Goal: Use online tool/utility: Use online tool/utility

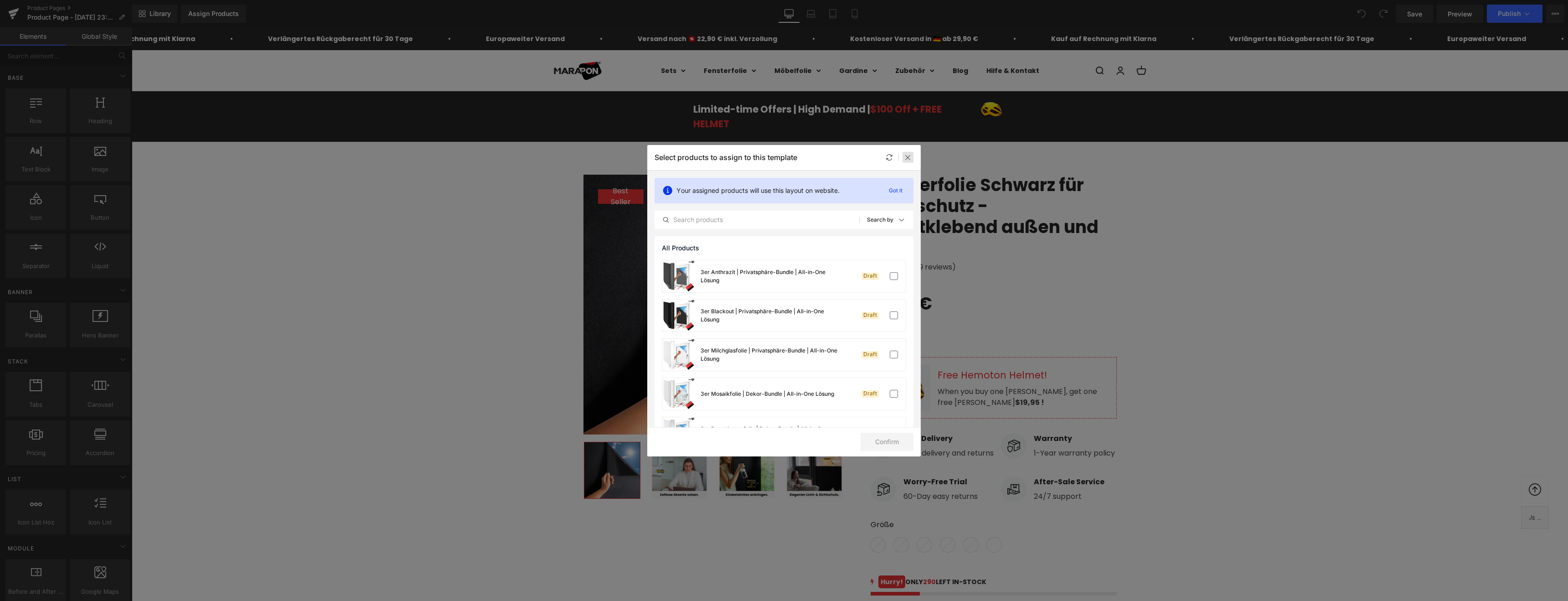
click at [909, 158] on icon at bounding box center [908, 157] width 7 height 7
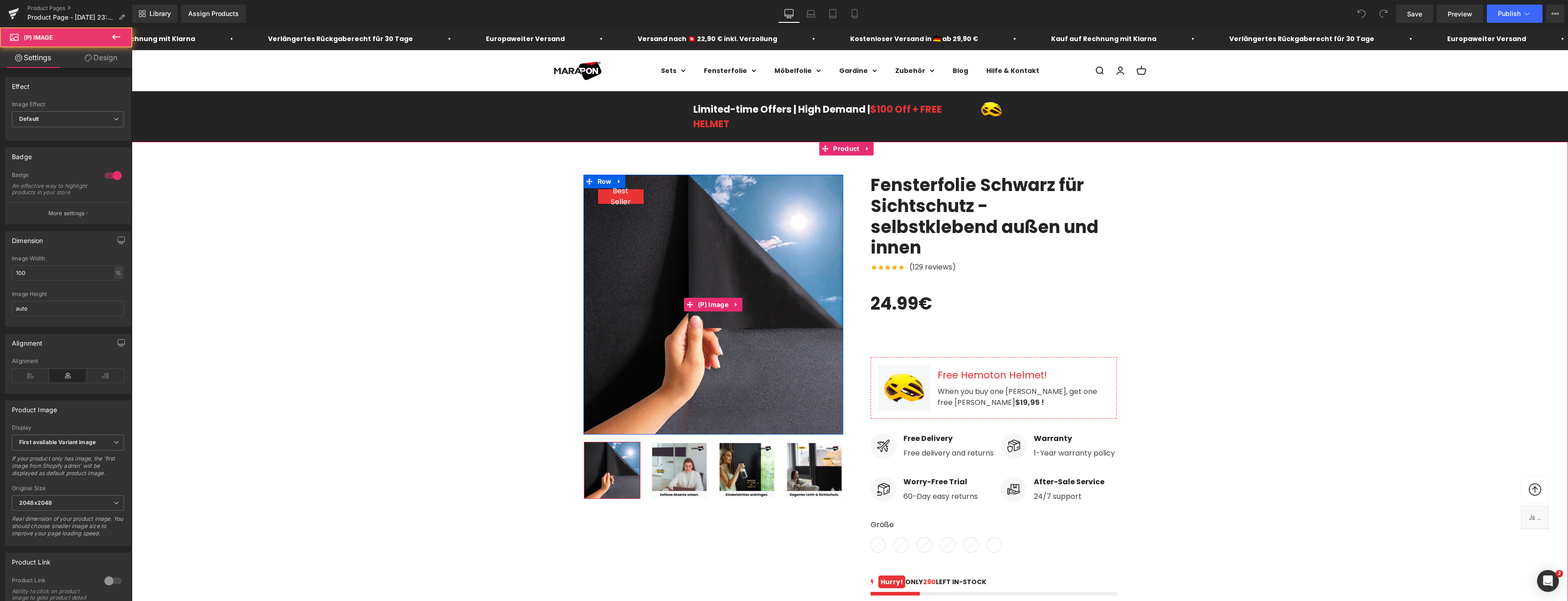
click at [625, 197] on span "Best Seller" at bounding box center [621, 197] width 37 height 22
click at [618, 199] on span "Best Seller" at bounding box center [621, 197] width 37 height 22
click at [1153, 229] on div "Best Seller (P) Image Row ‹ ›" at bounding box center [850, 436] width 1437 height 551
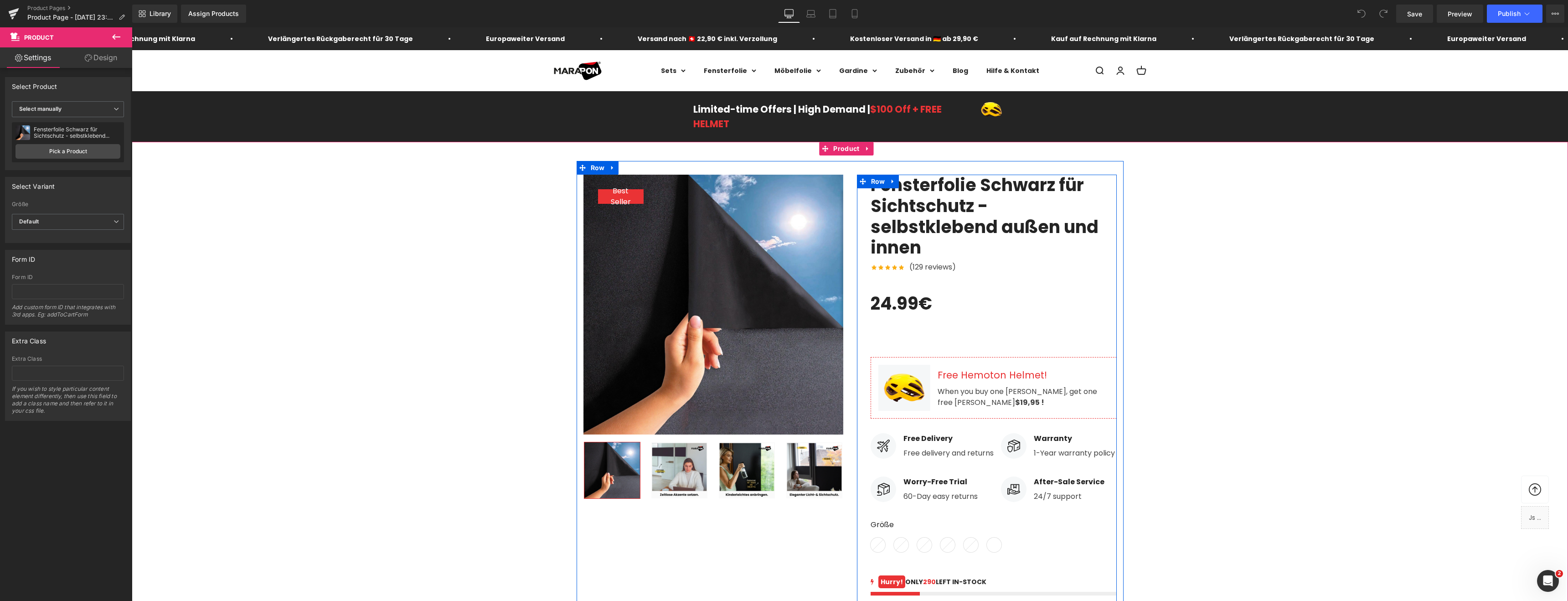
click at [1017, 279] on div "Fensterfolie Schwarz für Sichtschutz - selbstklebend außen und innen (P) Title …" at bounding box center [993, 441] width 246 height 533
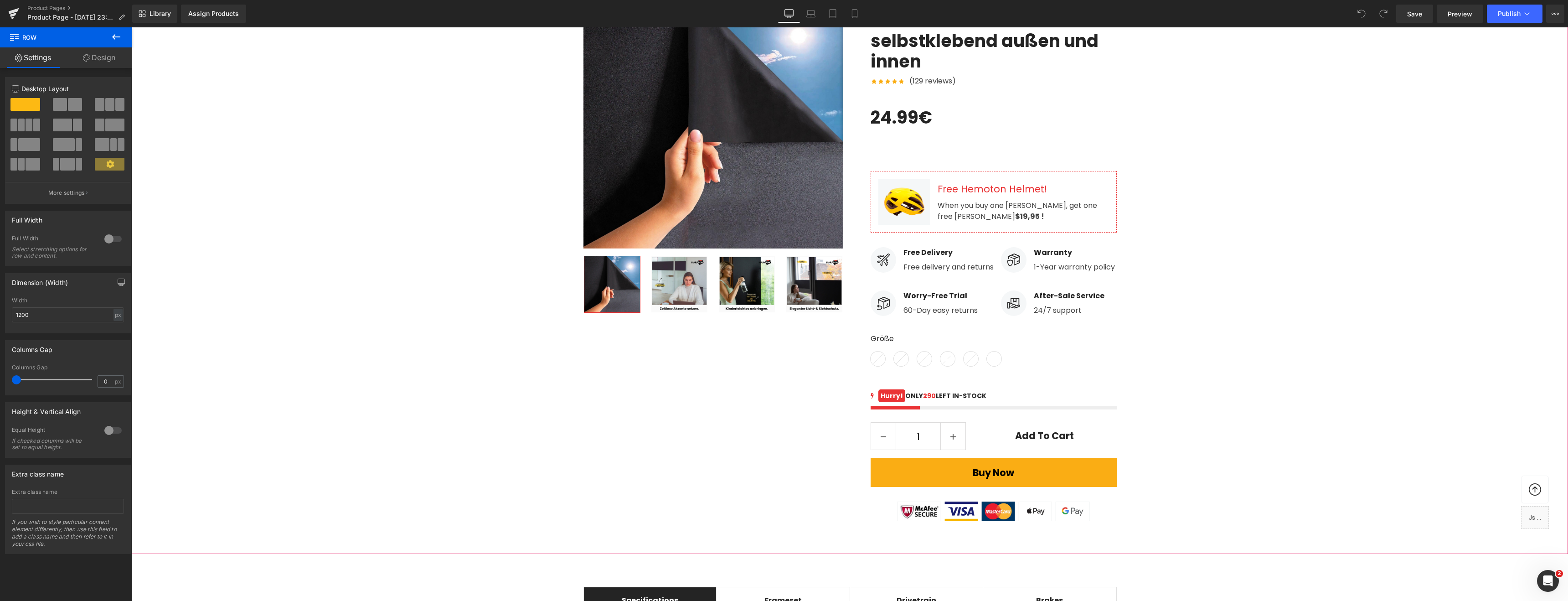
scroll to position [60, 0]
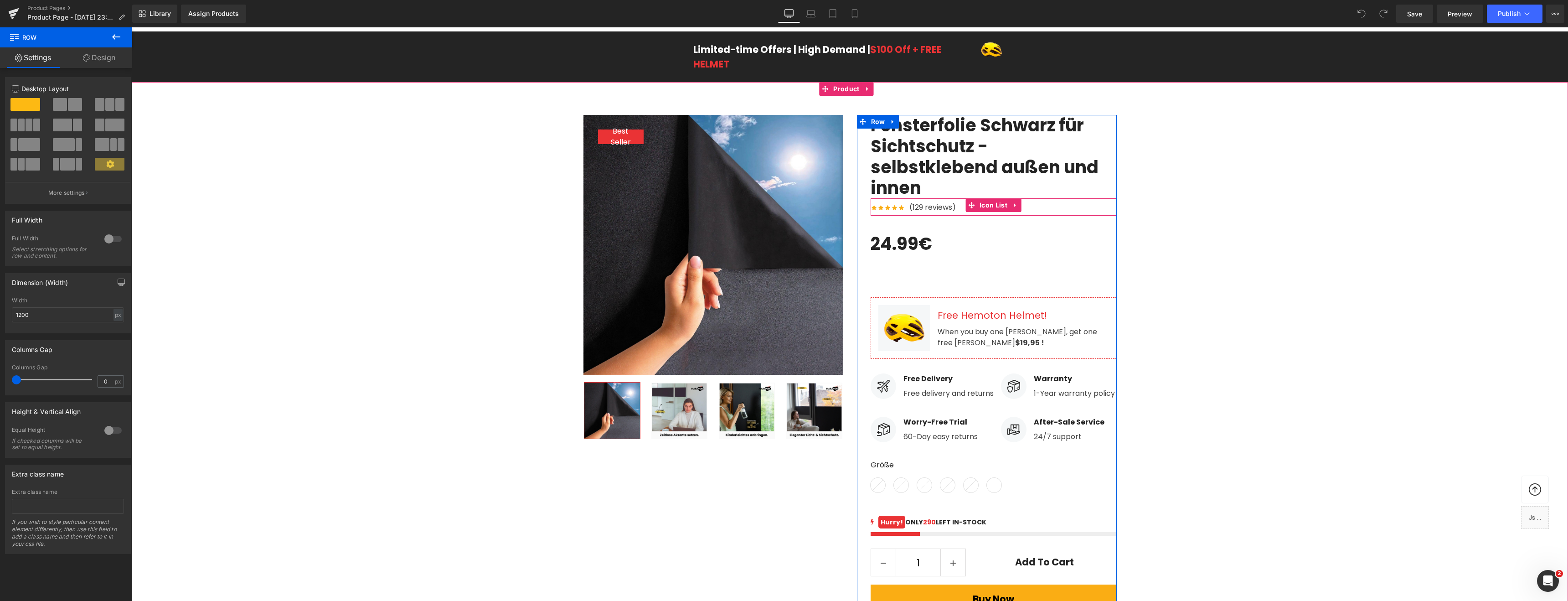
click at [1059, 210] on div "Icon Icon Icon Icon Icon Icon List Hoz (129 reviews) Text Block" at bounding box center [993, 209] width 246 height 13
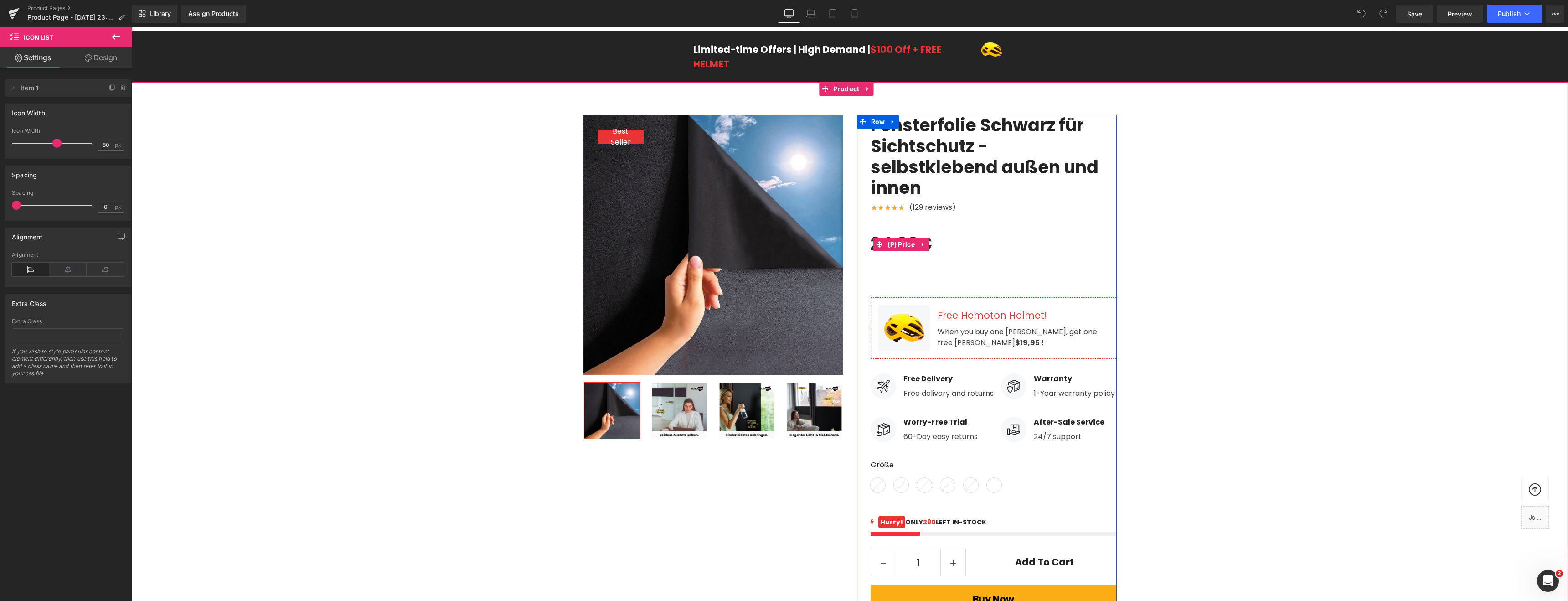
click at [946, 243] on div "24.99€ 0€ - -2399% OFF" at bounding box center [993, 244] width 246 height 28
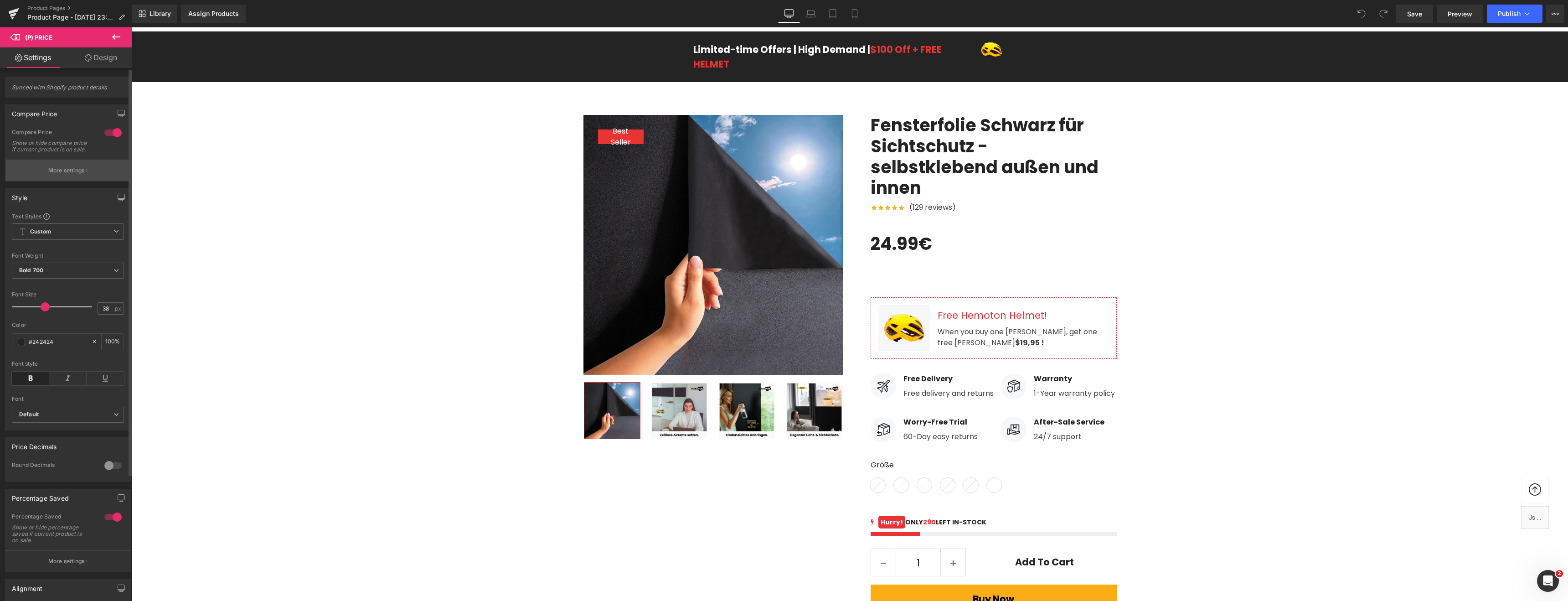
click at [79, 181] on button "More settings" at bounding box center [68, 170] width 125 height 21
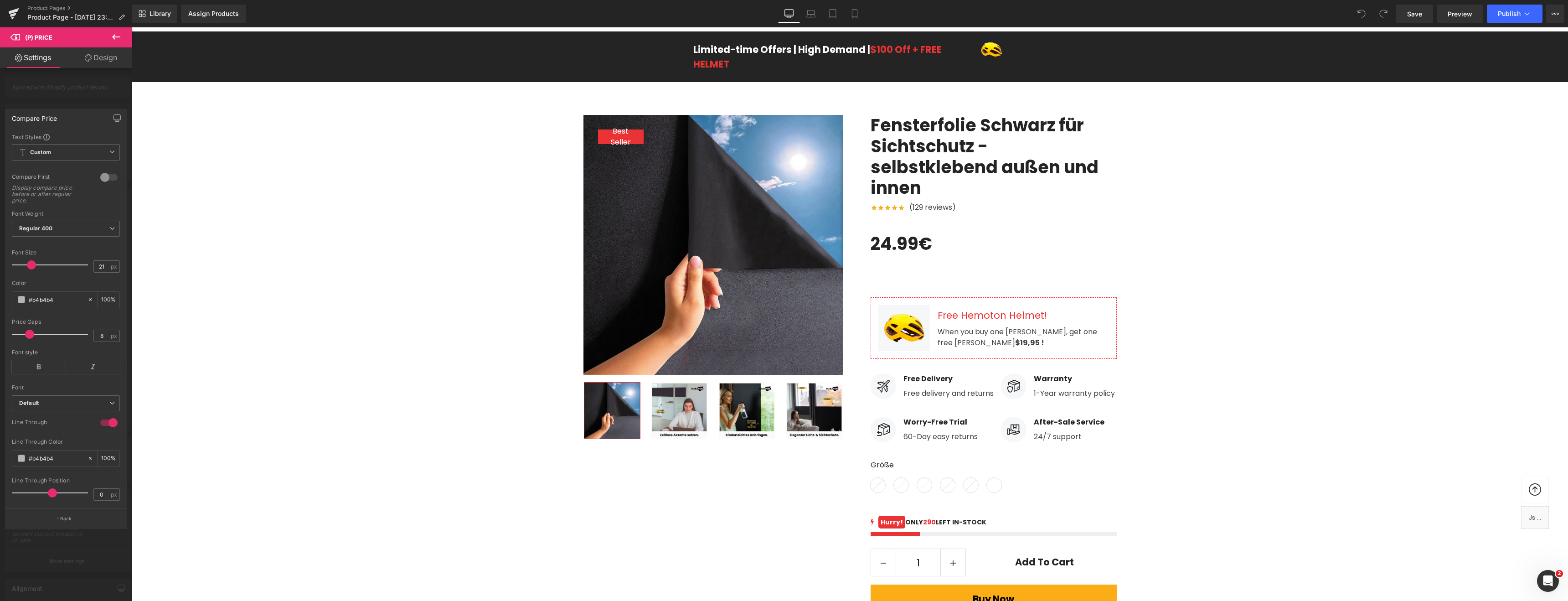
click at [114, 38] on icon at bounding box center [116, 37] width 11 height 11
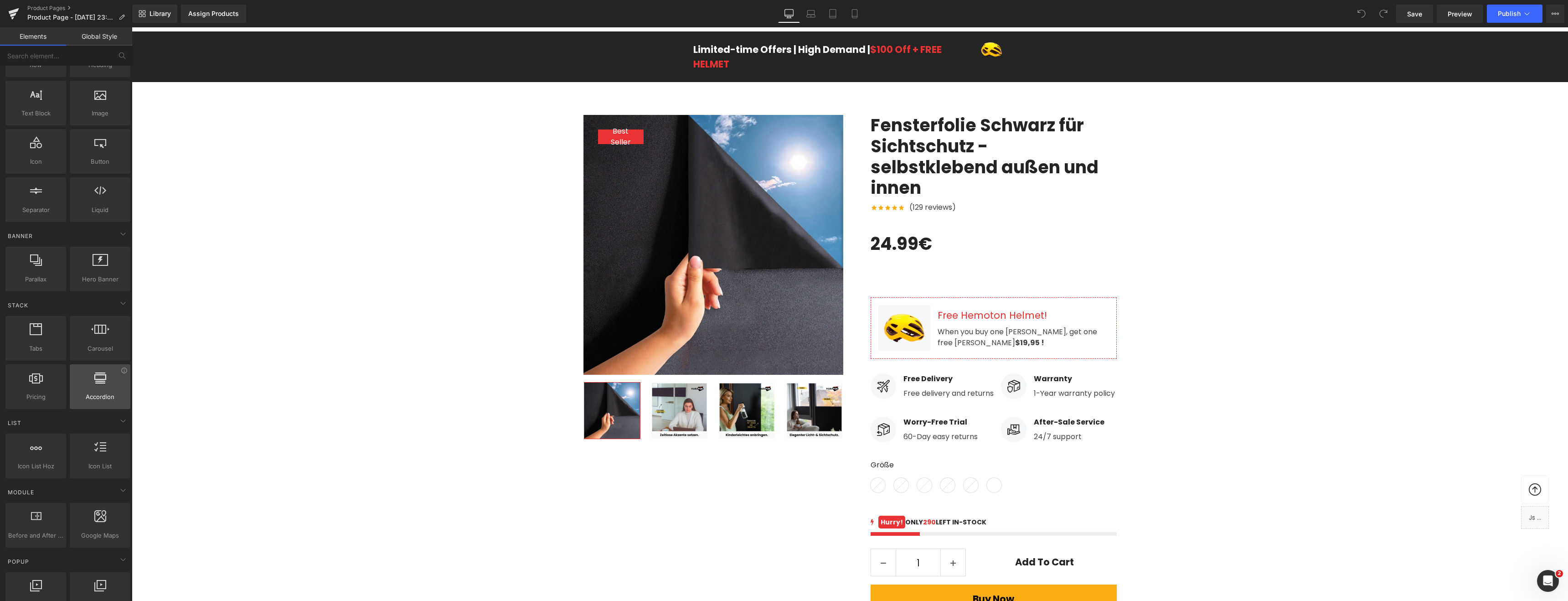
scroll to position [57, 0]
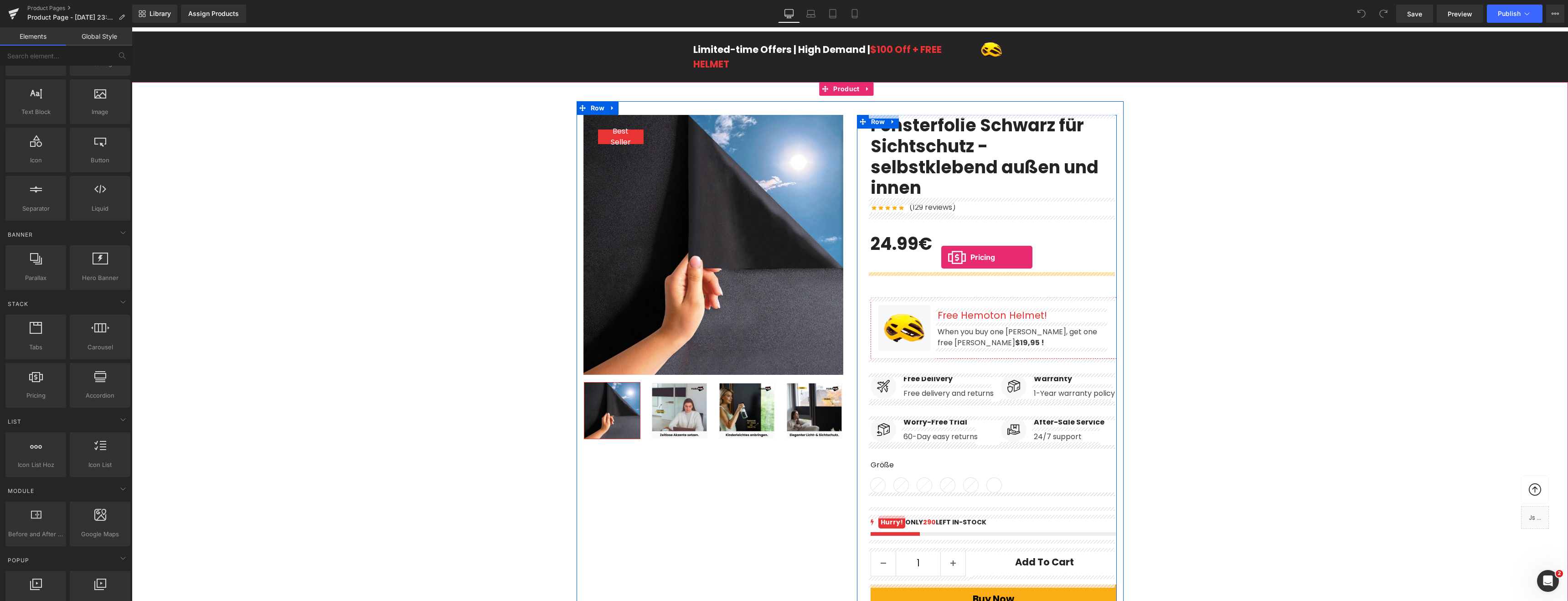
drag, startPoint x: 205, startPoint y: 404, endPoint x: 941, endPoint y: 257, distance: 750.5
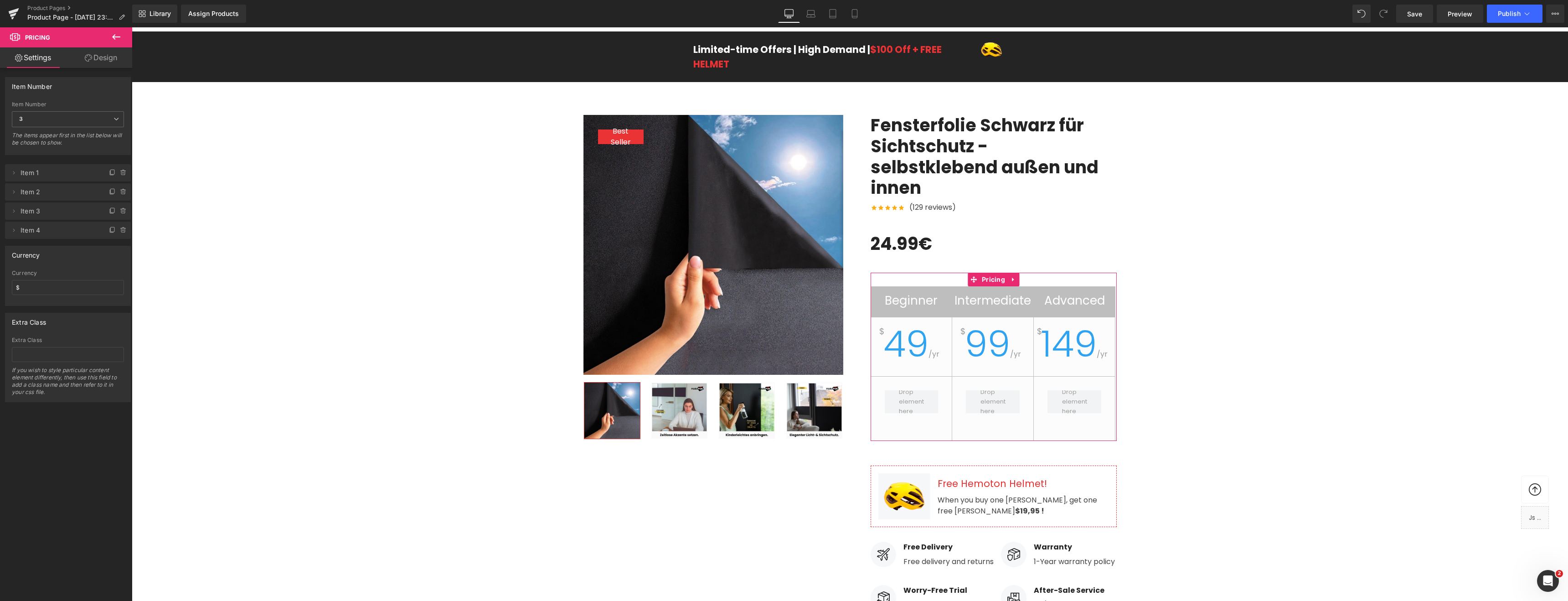
click at [19, 174] on li "Delete Cancel Item 1 Beginner title Beginner 49 price 49 yr plan yr" at bounding box center [68, 173] width 126 height 17
click at [13, 174] on icon at bounding box center [14, 172] width 2 height 3
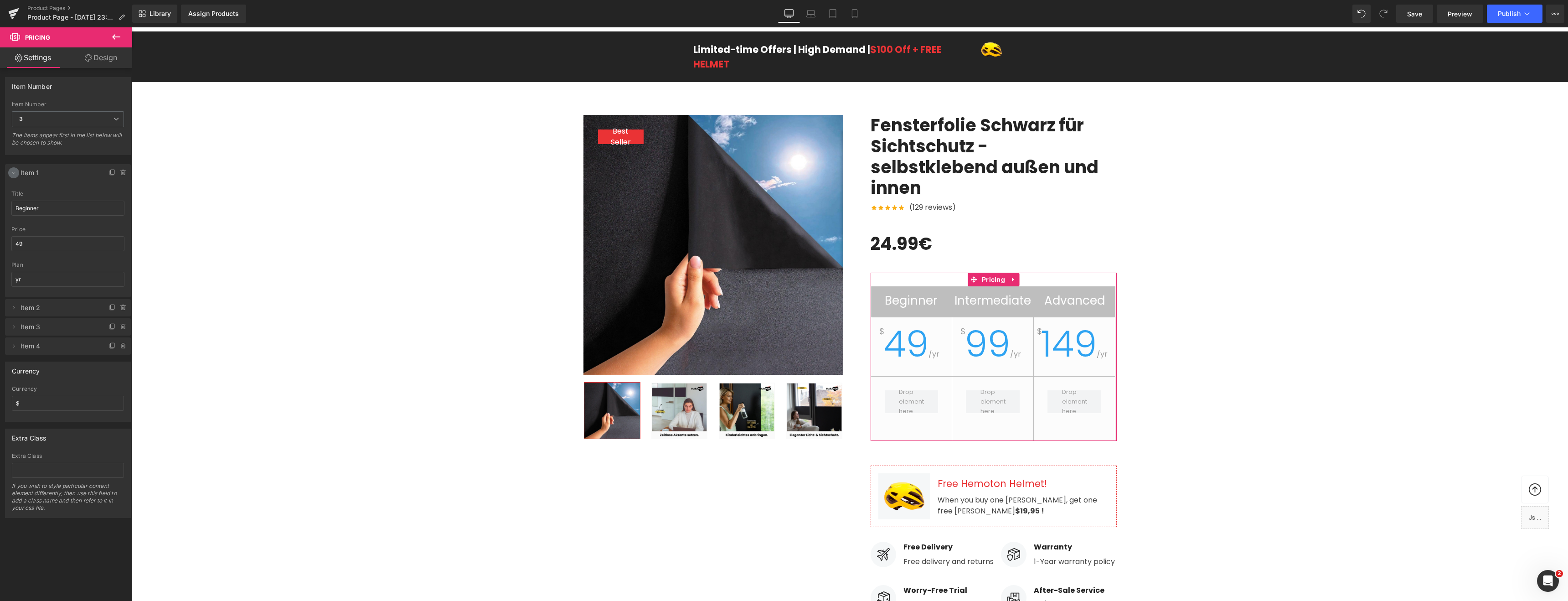
click at [12, 170] on icon at bounding box center [13, 173] width 7 height 7
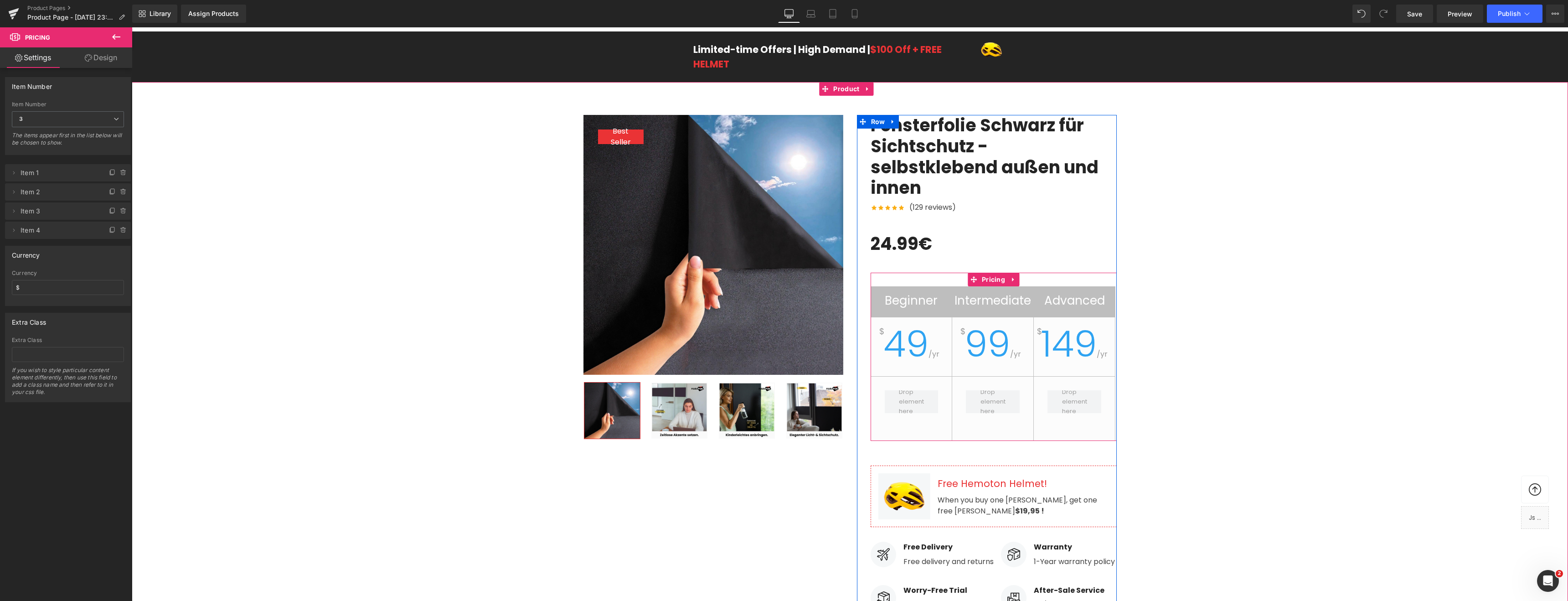
click at [1070, 297] on h2 "Advanced" at bounding box center [1074, 302] width 81 height 21
click at [1010, 278] on icon at bounding box center [1013, 279] width 6 height 7
click at [1016, 280] on icon at bounding box center [1019, 279] width 6 height 6
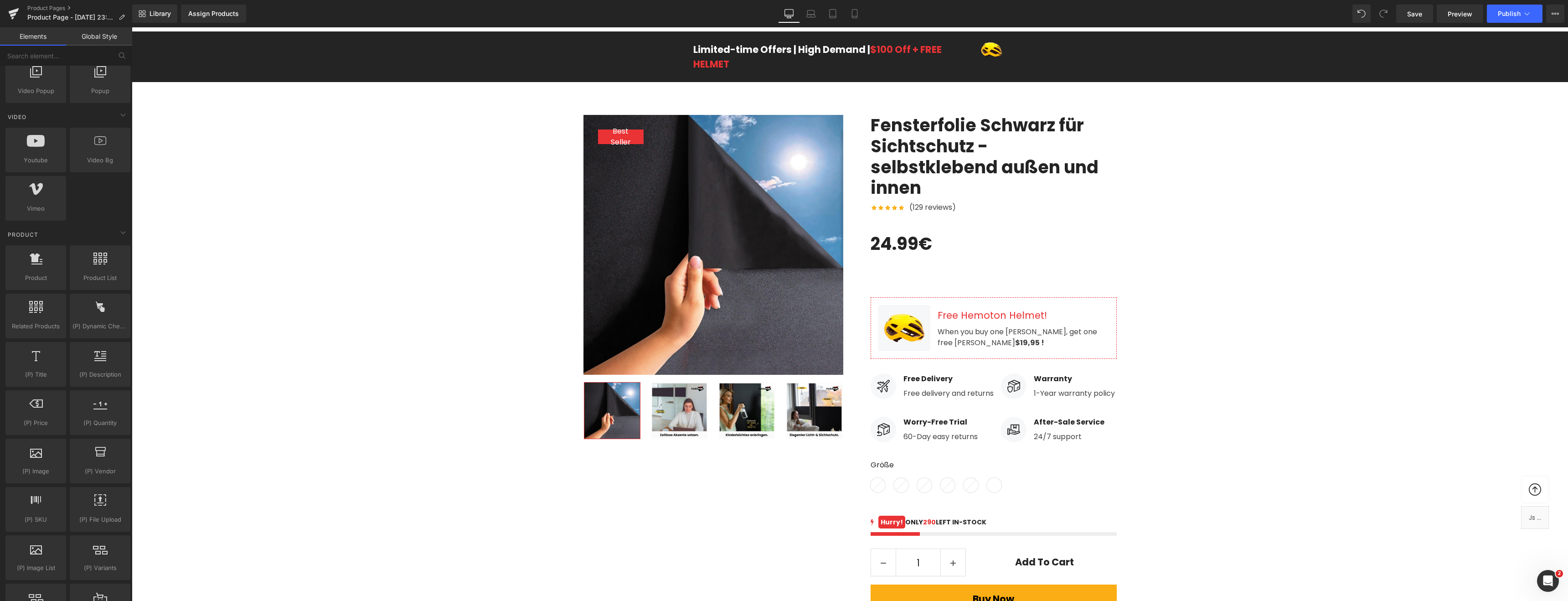
scroll to position [571, 0]
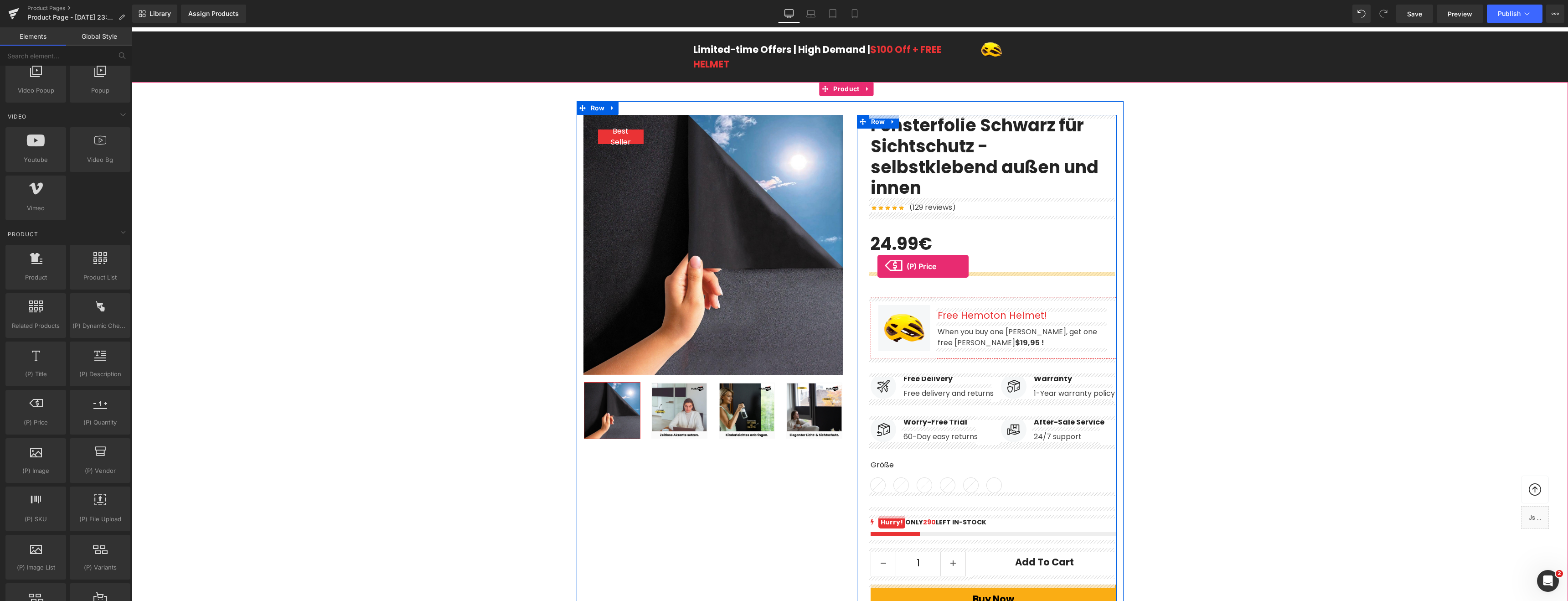
drag, startPoint x: 163, startPoint y: 435, endPoint x: 878, endPoint y: 266, distance: 734.7
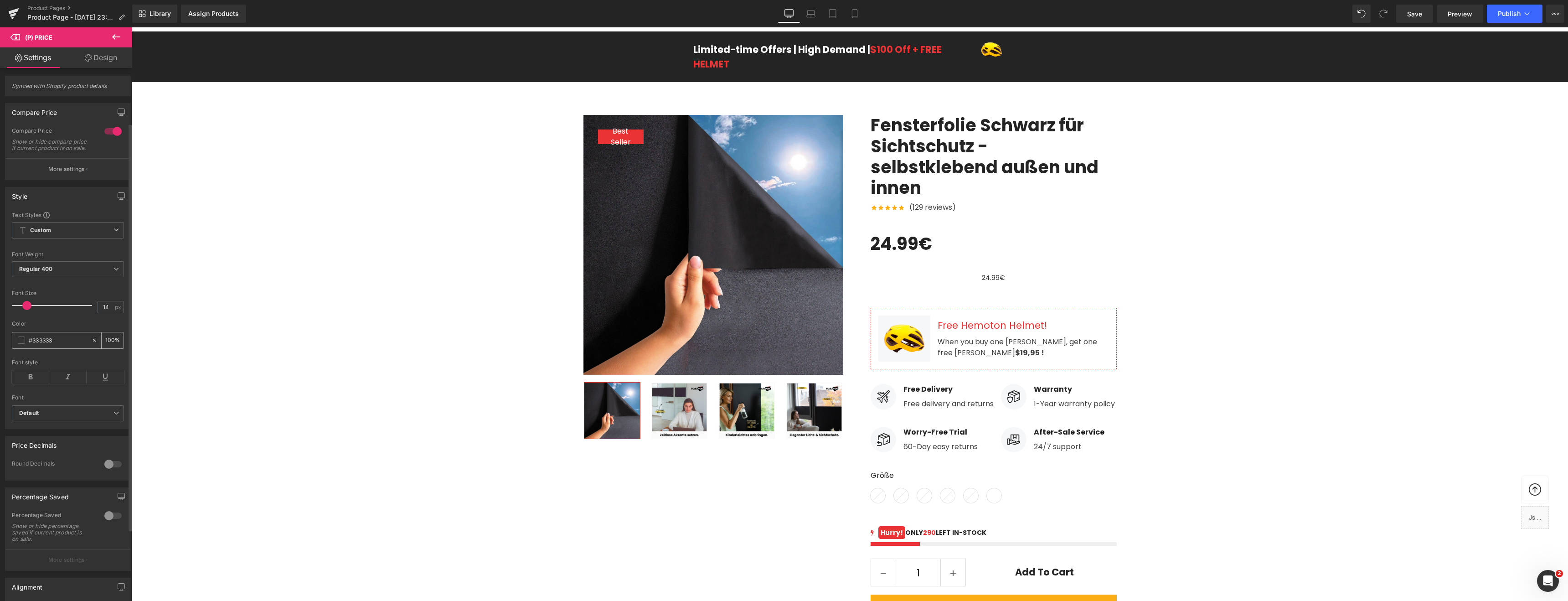
scroll to position [0, 0]
click at [19, 15] on icon at bounding box center [13, 13] width 11 height 23
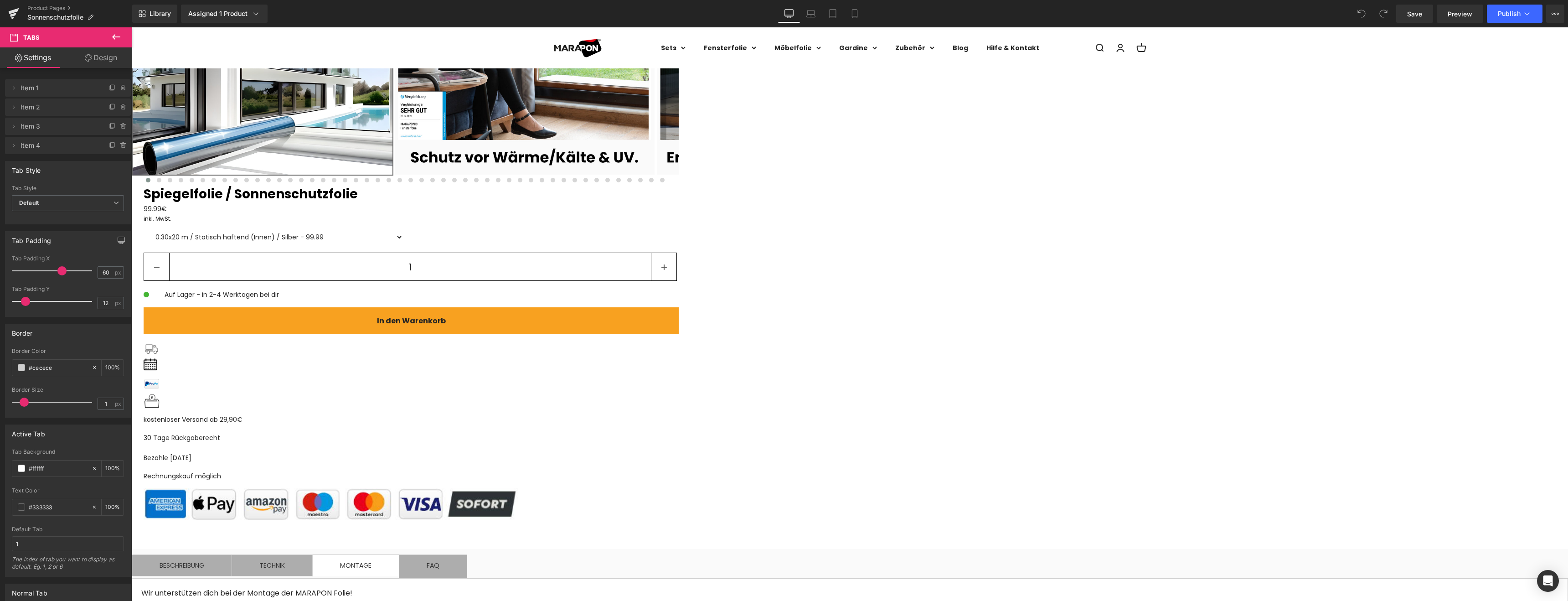
click at [467, 555] on span "FAQ Text Block" at bounding box center [433, 566] width 68 height 23
click at [204, 560] on div "Beschreibung Text Block" at bounding box center [181, 565] width 44 height 10
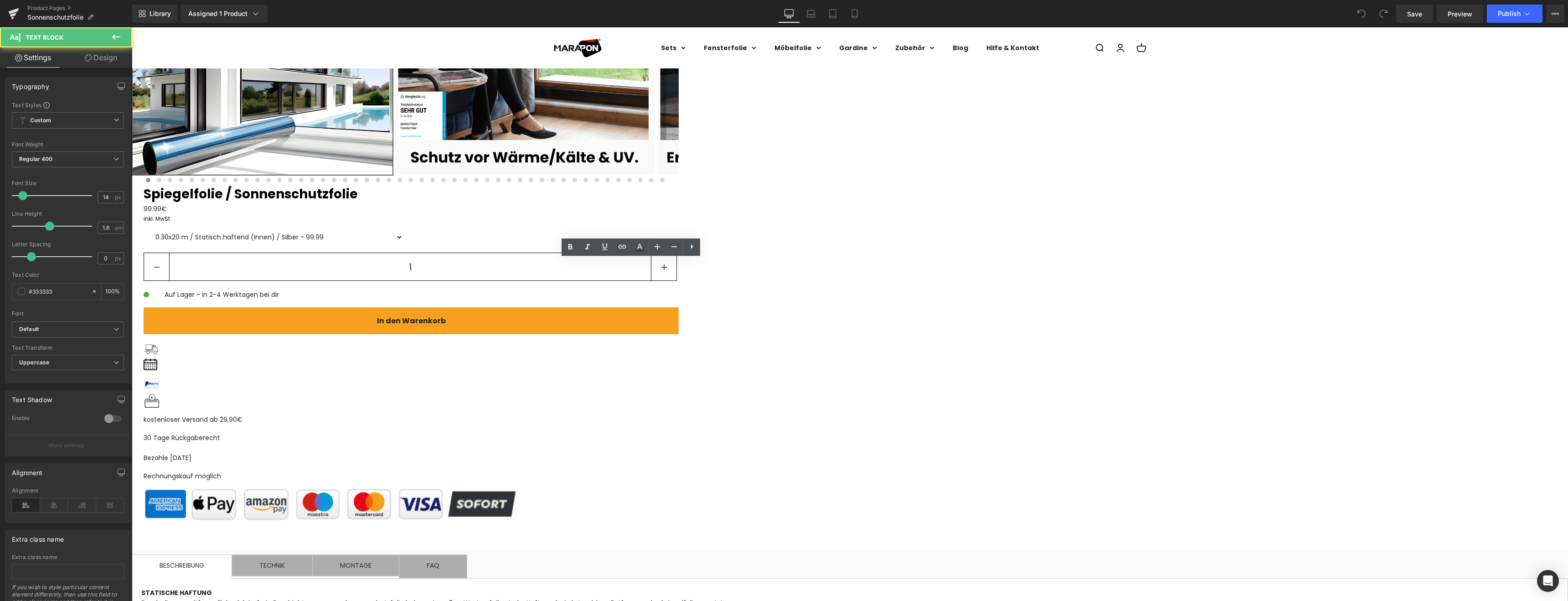
click at [1313, 318] on div "Spiegelfolie / Sonnenschutzfolie (P) Title Liquid Row ‹ ›" at bounding box center [850, 248] width 1437 height 669
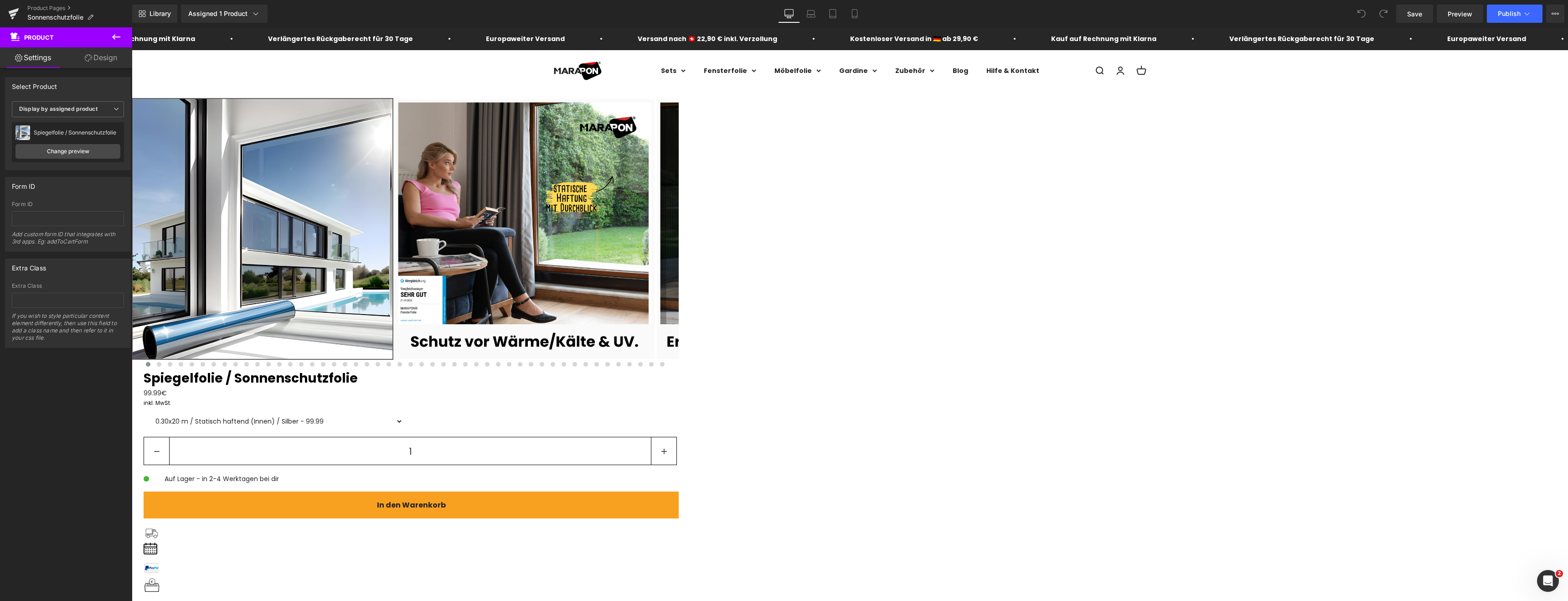
click at [97, 61] on link "Design" at bounding box center [101, 58] width 66 height 21
click at [52, 62] on link "Settings" at bounding box center [33, 58] width 66 height 21
click at [12, 12] on icon at bounding box center [13, 11] width 10 height 6
